Goal: Transaction & Acquisition: Purchase product/service

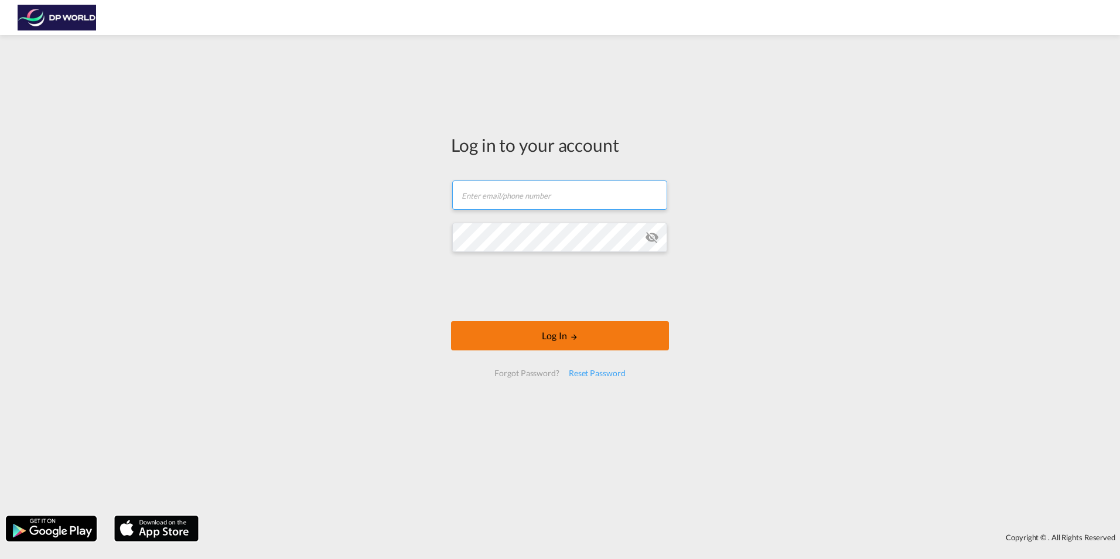
type input "[EMAIL_ADDRESS][DOMAIN_NAME]"
click at [543, 333] on button "Log In" at bounding box center [560, 335] width 218 height 29
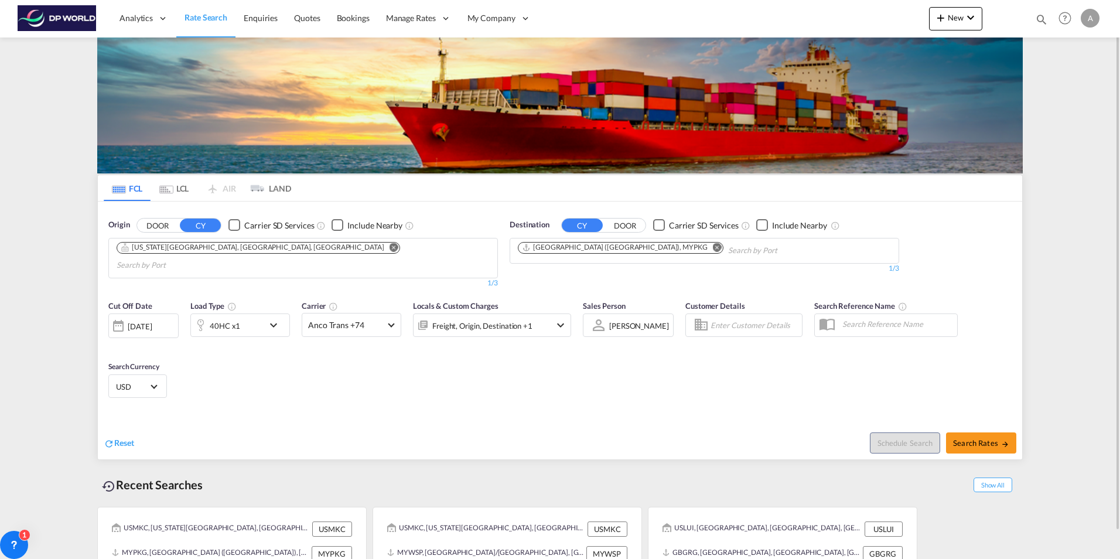
click at [228, 256] on input "Chips input." at bounding box center [172, 265] width 111 height 19
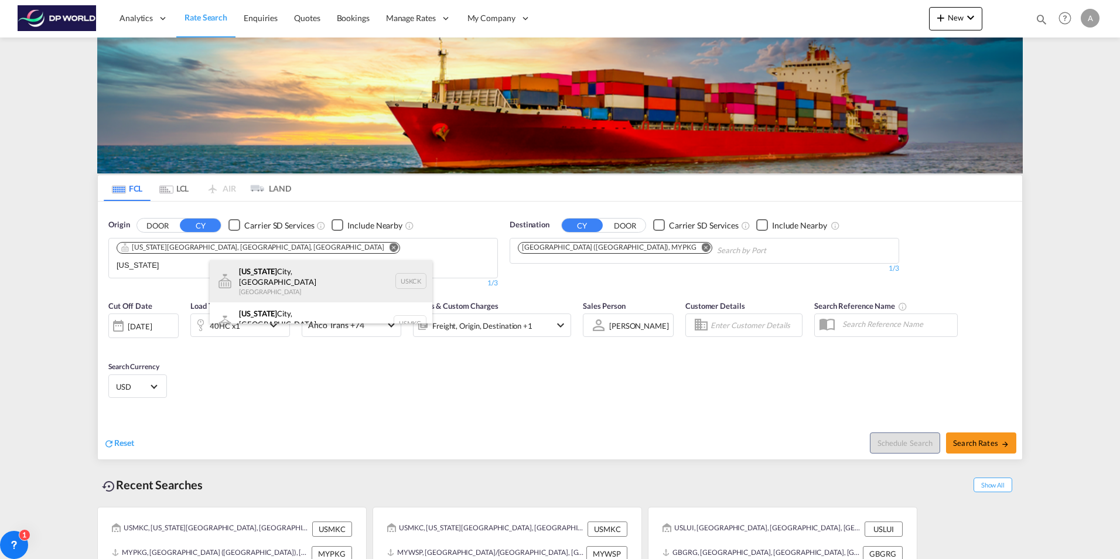
type input "[US_STATE]"
click at [343, 278] on div "[US_STATE][GEOGRAPHIC_DATA], [GEOGRAPHIC_DATA] [GEOGRAPHIC_DATA] USKCK" at bounding box center [321, 281] width 223 height 42
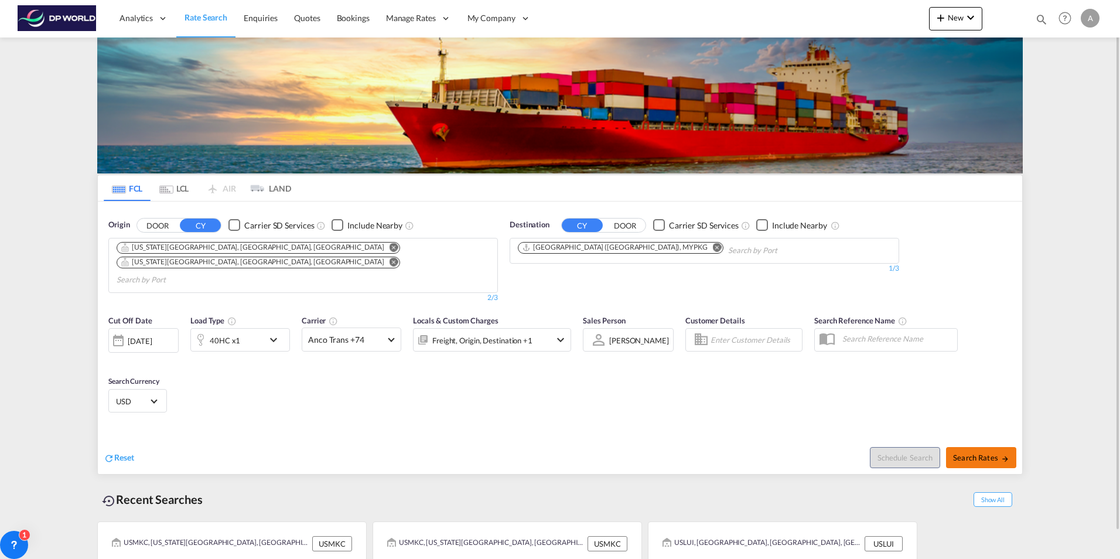
click at [972, 447] on button "Search Rates" at bounding box center [981, 457] width 70 height 21
type input "USMKC,USKCK to MYPKG / [DATE]"
